Goal: Find specific page/section: Find specific page/section

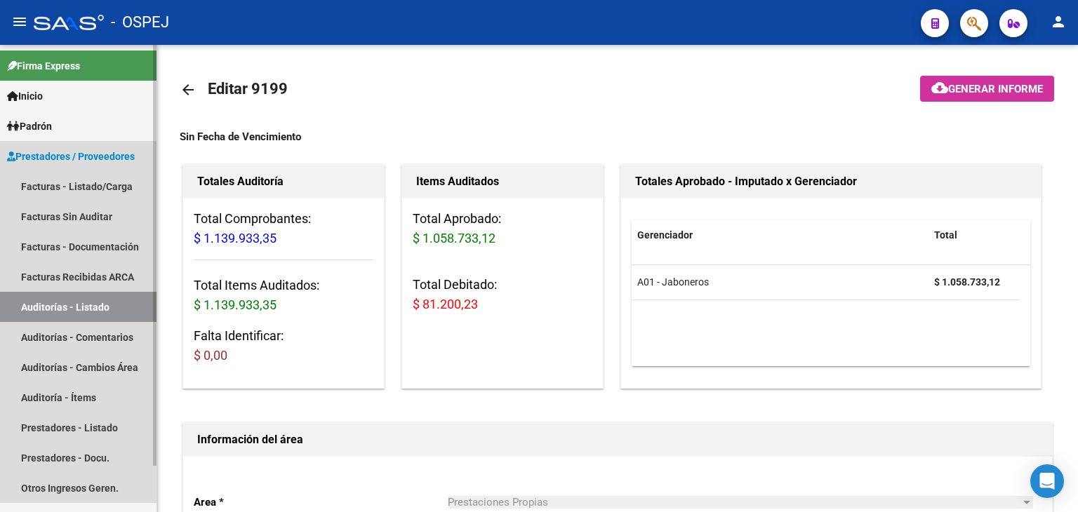
click at [65, 314] on link "Auditorías - Listado" at bounding box center [78, 307] width 157 height 30
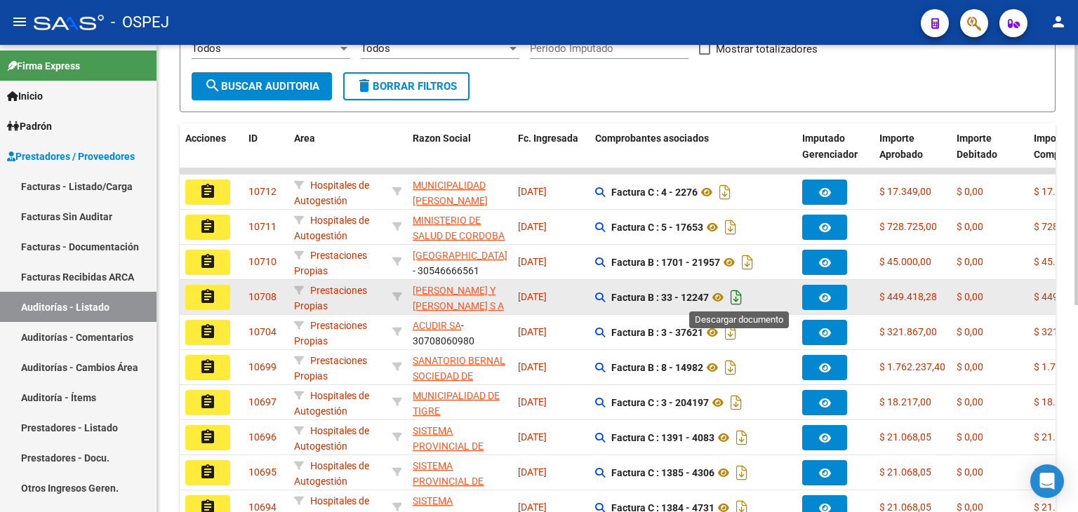
scroll to position [281, 0]
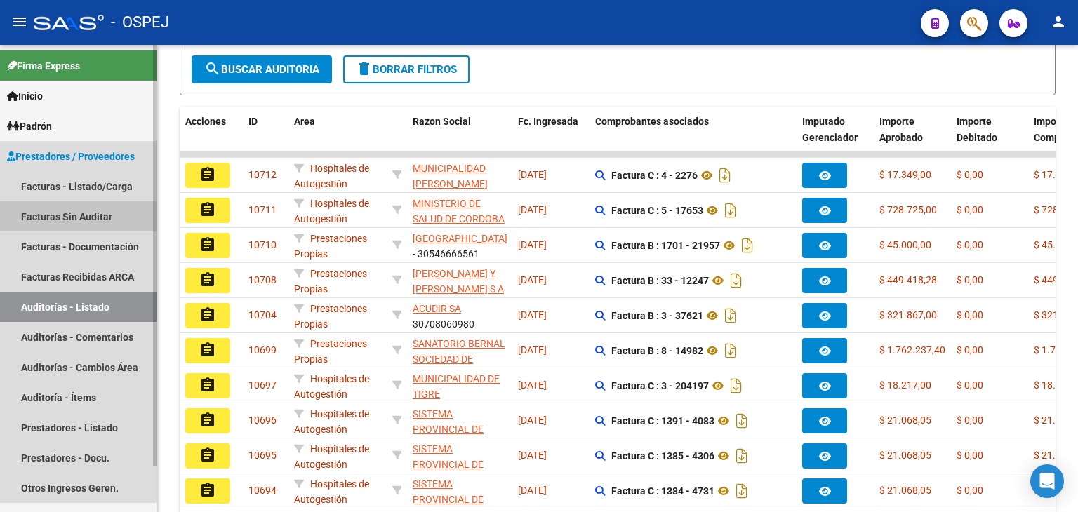
click at [108, 219] on link "Facturas Sin Auditar" at bounding box center [78, 216] width 157 height 30
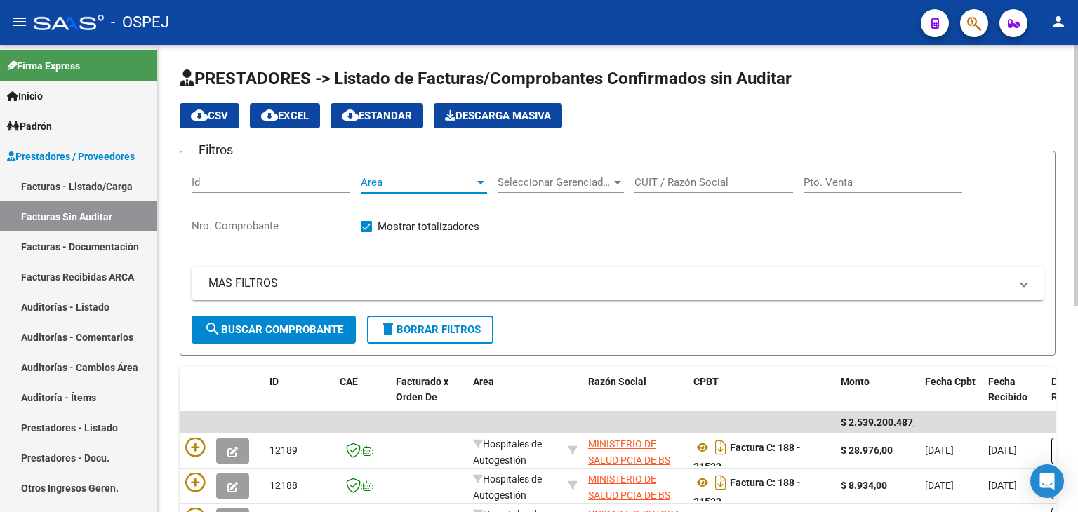
click at [448, 179] on span "Area" at bounding box center [418, 182] width 114 height 13
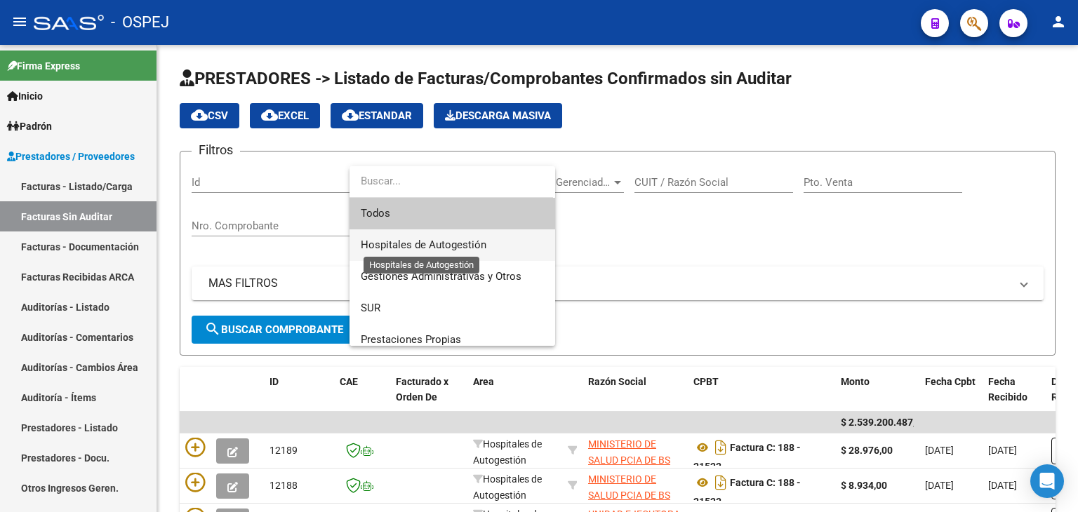
click at [435, 248] on span "Hospitales de Autogestión" at bounding box center [424, 245] width 126 height 13
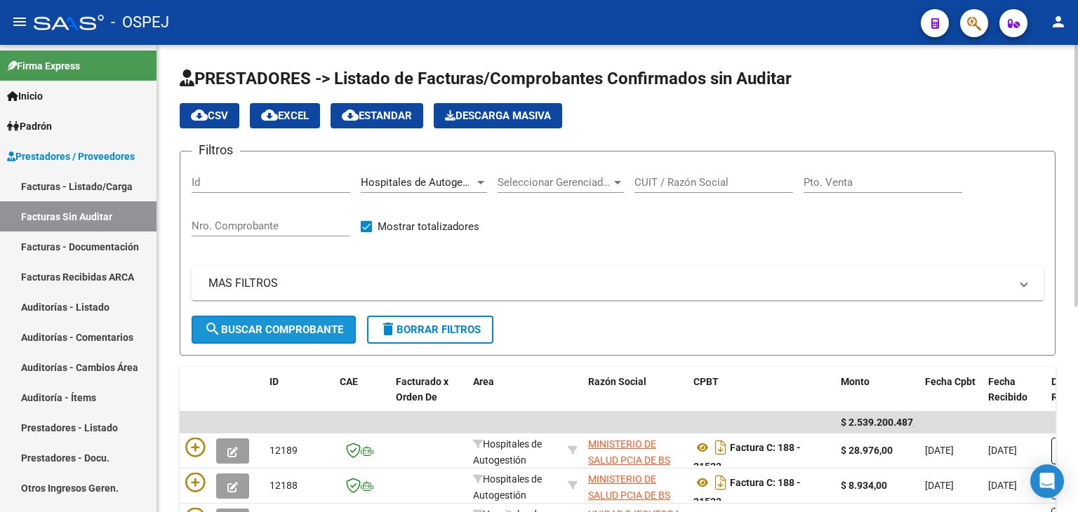
click at [324, 341] on button "search Buscar Comprobante" at bounding box center [274, 330] width 164 height 28
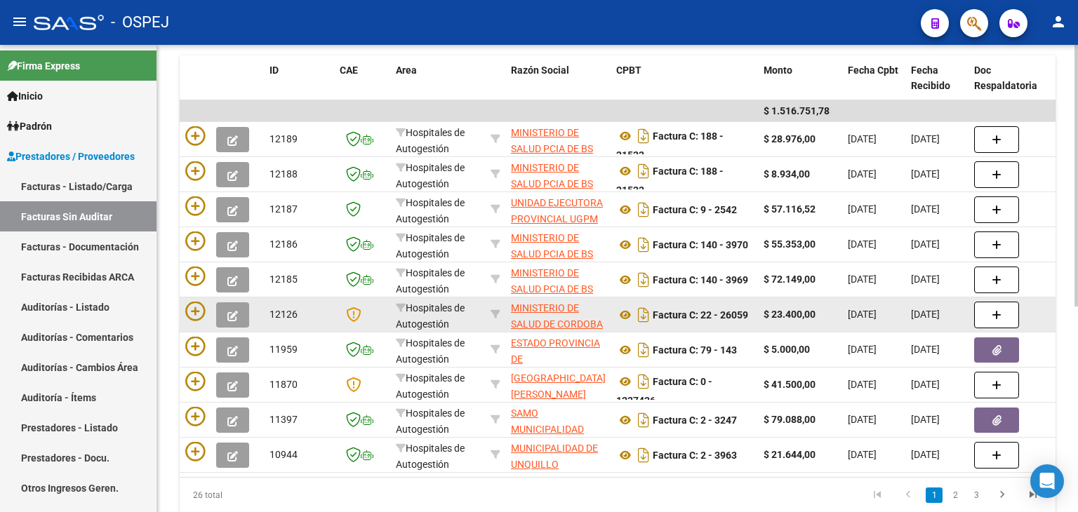
scroll to position [366, 0]
